Goal: Information Seeking & Learning: Find specific fact

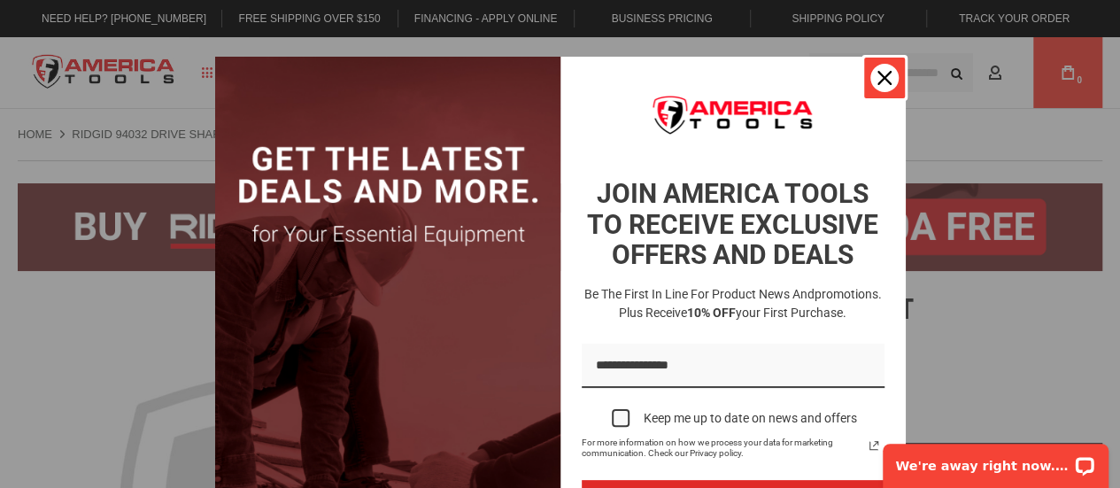
click at [878, 80] on icon "close icon" at bounding box center [884, 78] width 14 height 14
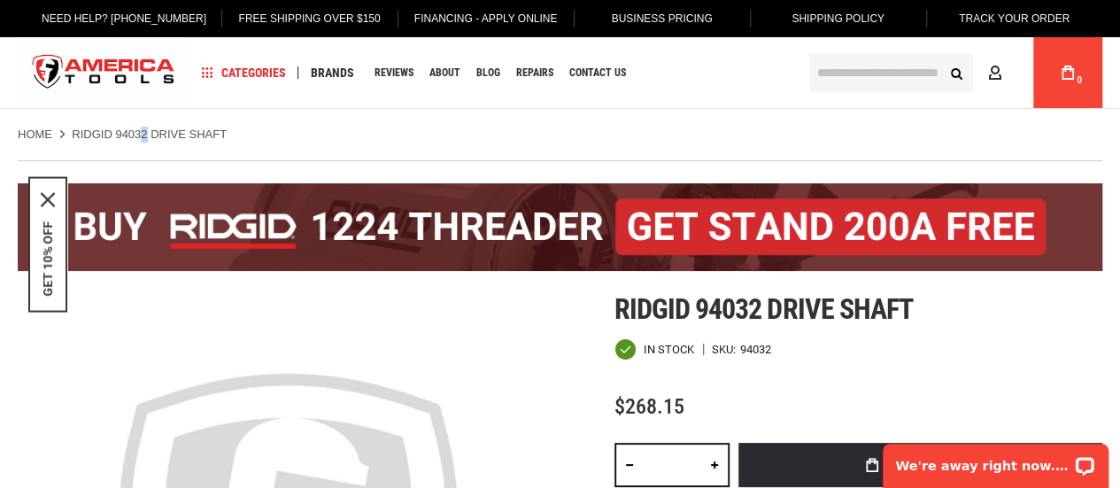
click at [145, 135] on strong "RIDGID 94032 DRIVE SHAFT" at bounding box center [149, 133] width 155 height 13
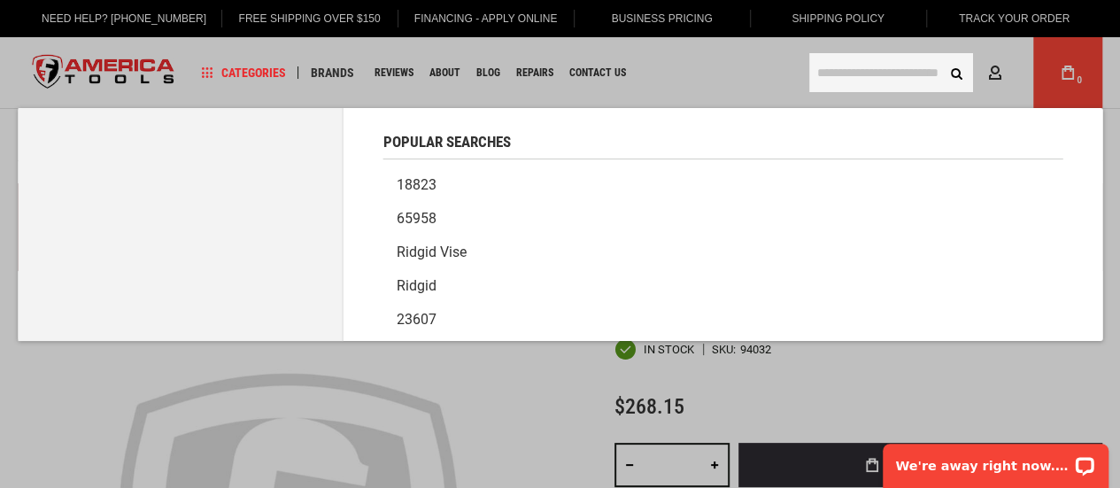
click at [864, 73] on input "text" at bounding box center [891, 72] width 164 height 39
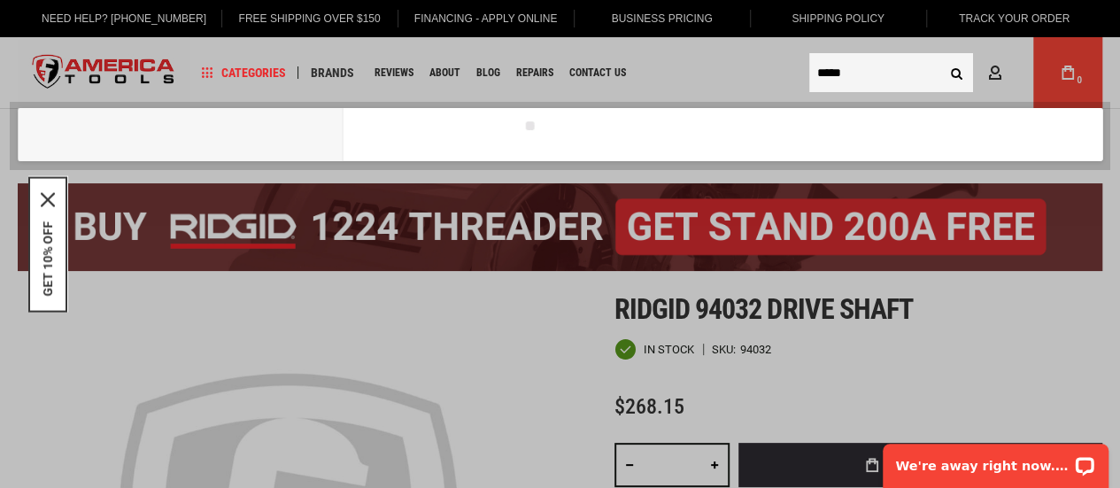
type input "*****"
click at [939, 56] on button "Search" at bounding box center [956, 73] width 34 height 34
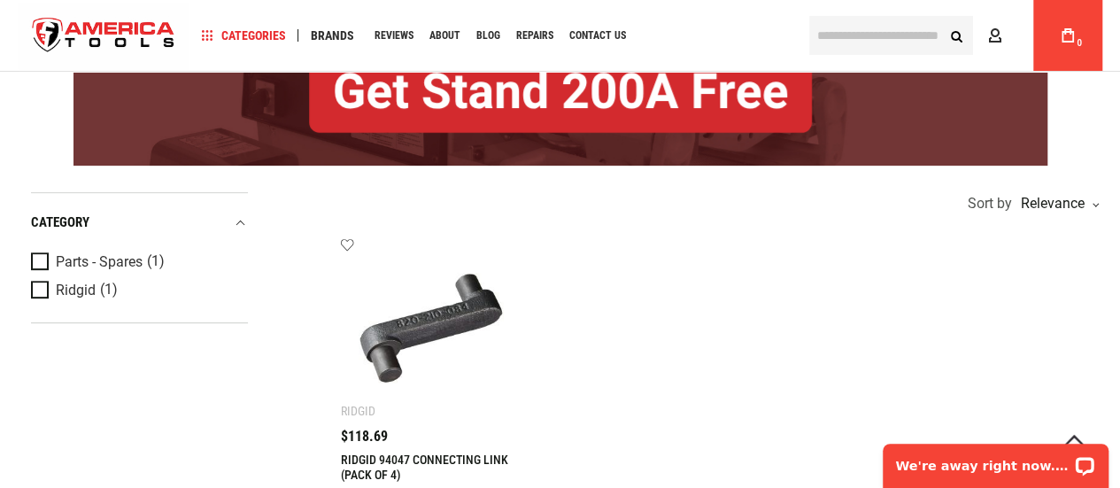
scroll to position [354, 0]
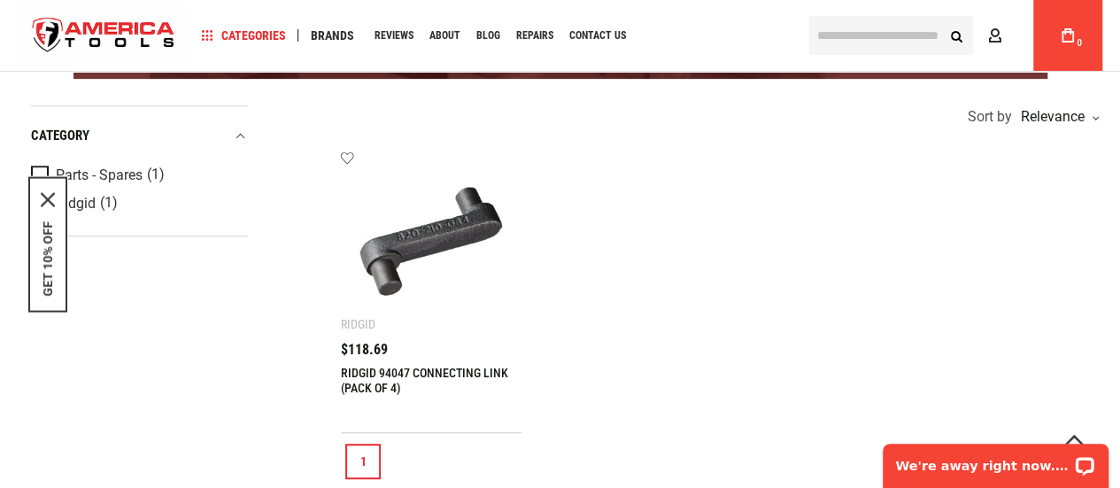
click at [714, 309] on ul "Add to wishlist Ridgid RIDGID 94047 CONNECTING LINK (PACK OF 4) $118.69" at bounding box center [721, 292] width 761 height 282
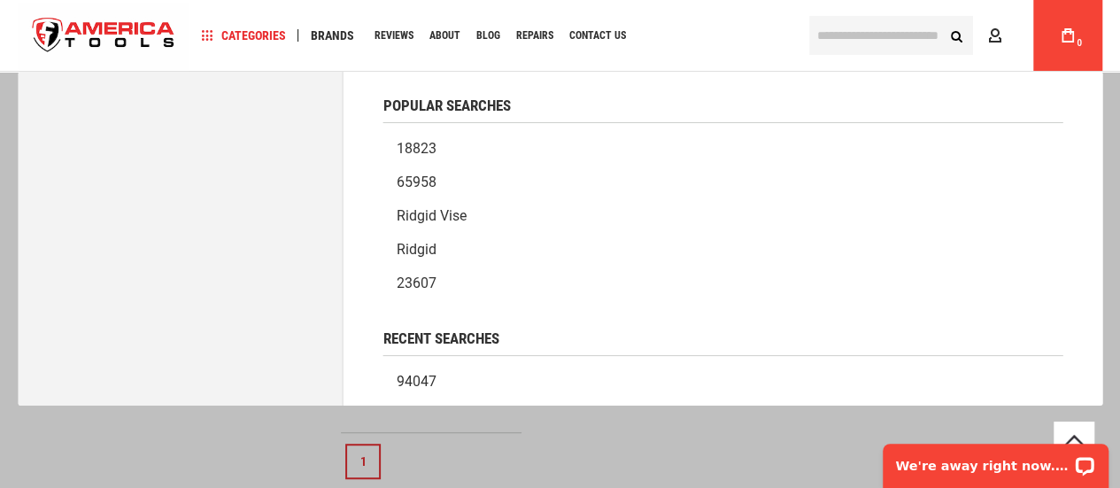
click at [837, 36] on input "text" at bounding box center [891, 35] width 164 height 39
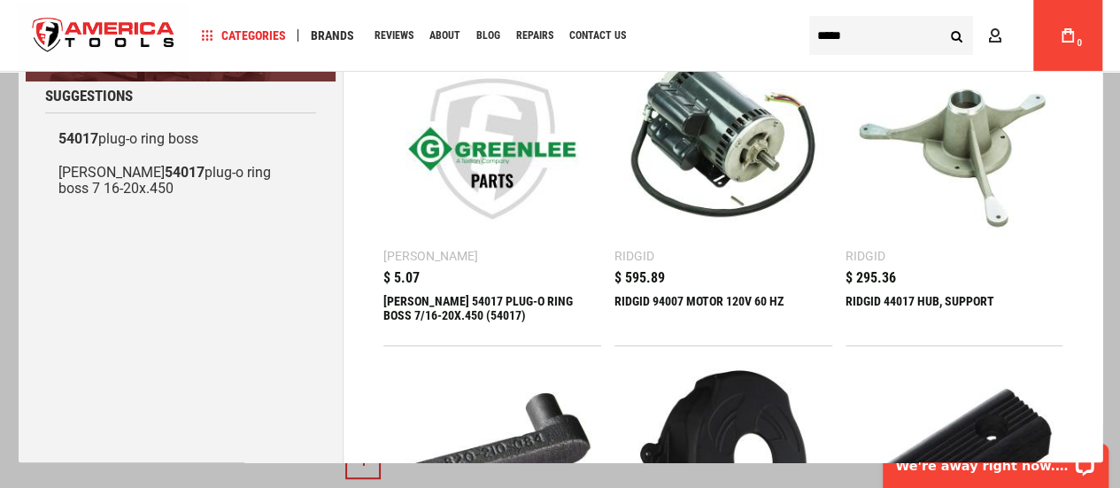
scroll to position [0, 0]
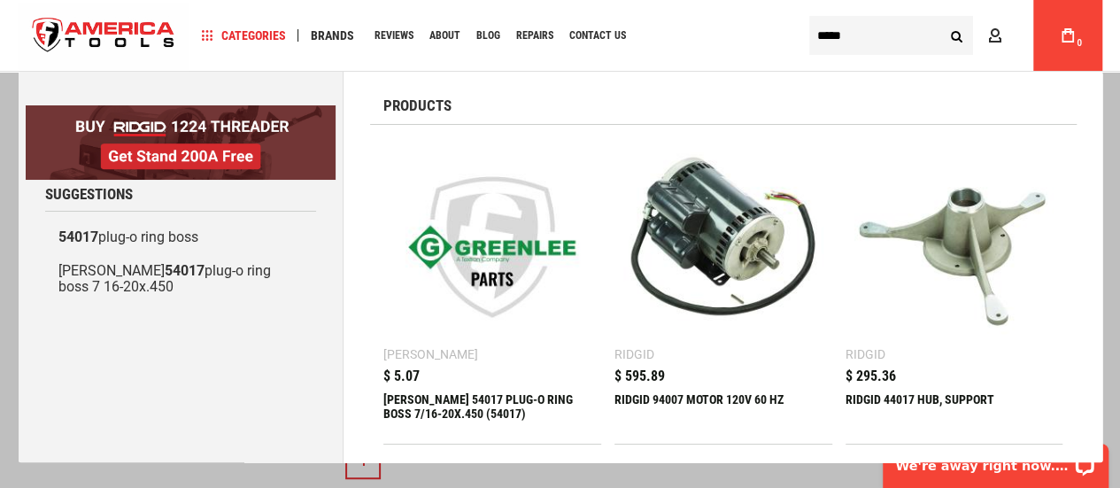
type input "*****"
click at [953, 31] on button "Search" at bounding box center [956, 36] width 34 height 34
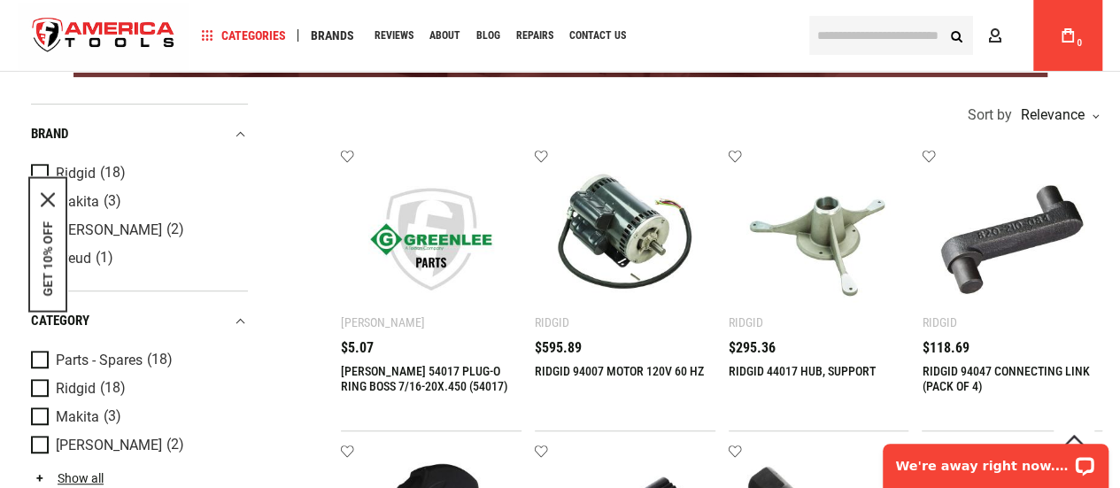
scroll to position [354, 0]
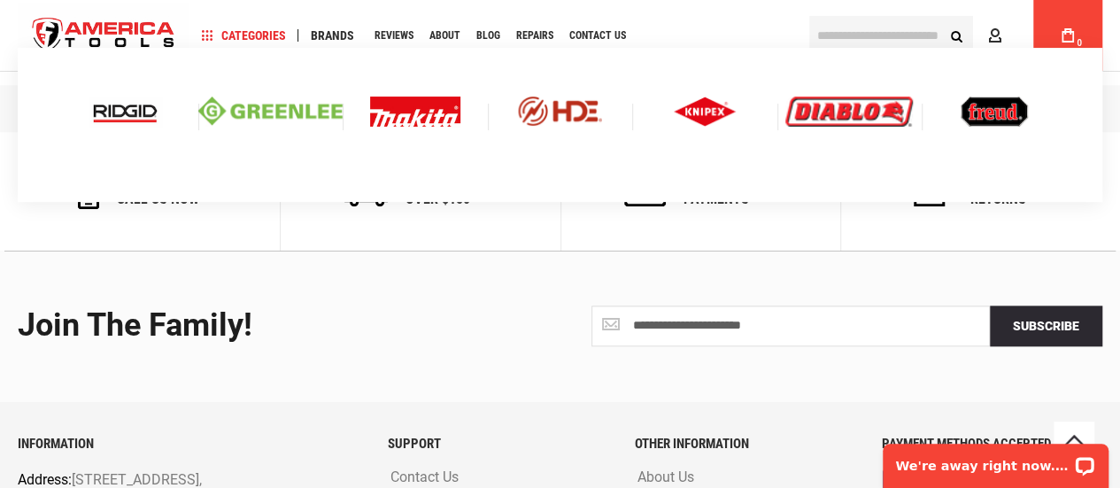
scroll to position [531, 0]
